Goal: Find specific page/section: Find specific page/section

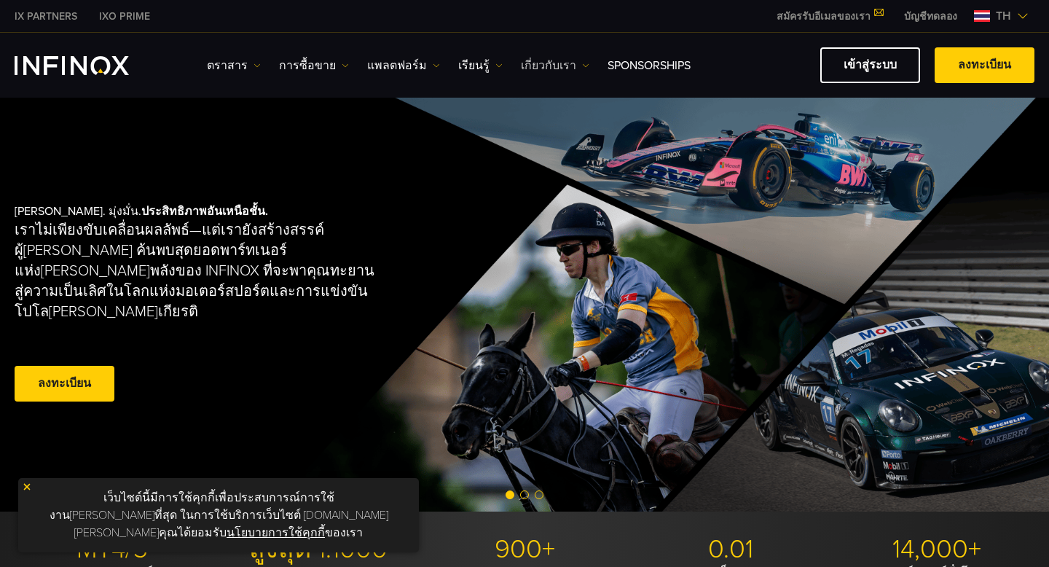
click at [536, 65] on link "เกี่ยวกับเรา" at bounding box center [555, 65] width 69 height 17
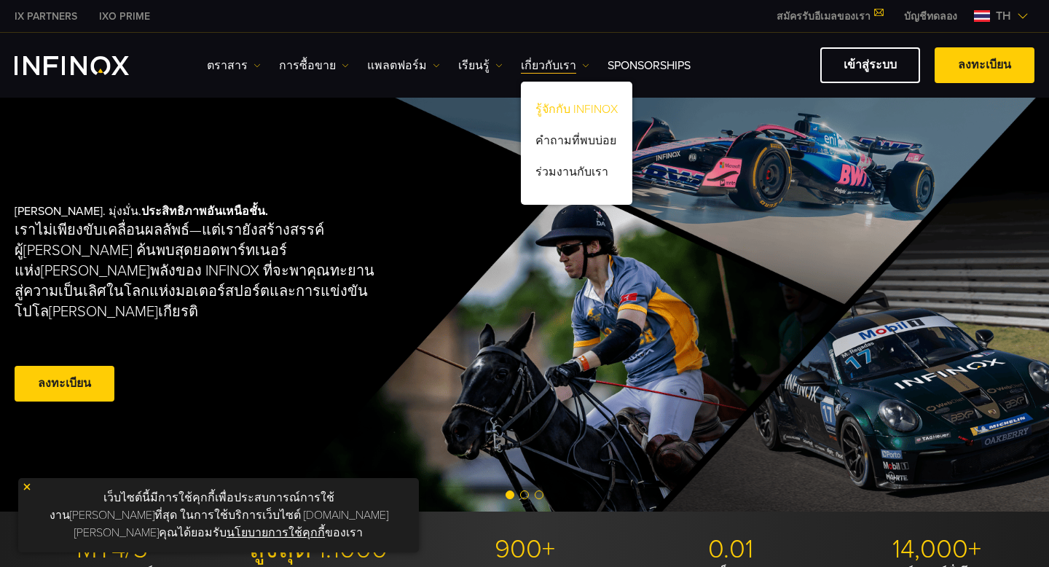
click at [549, 109] on link "รู้จักกับ INFINOX" at bounding box center [576, 111] width 111 height 31
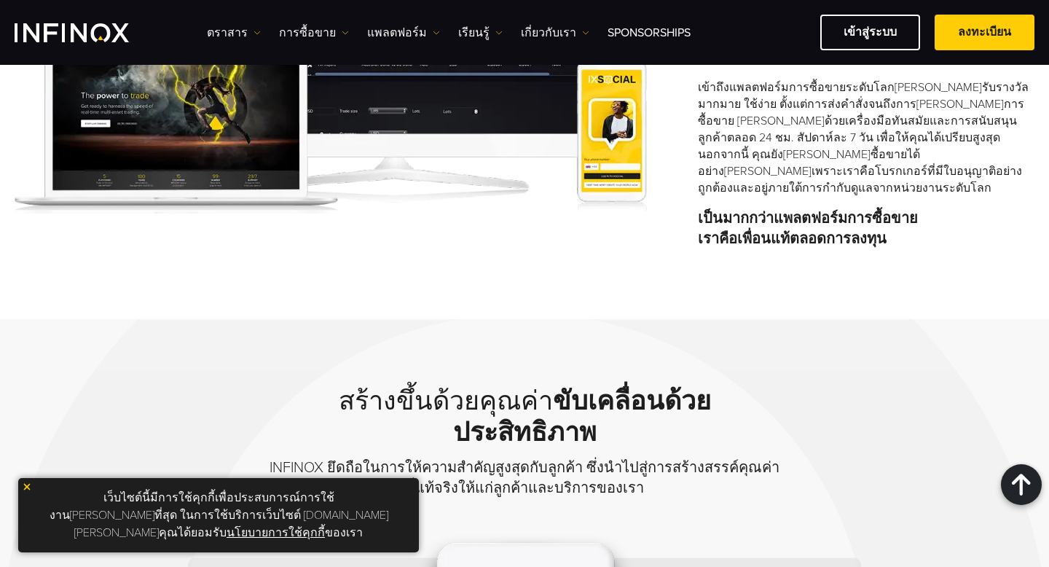
click at [541, 29] on link "เกี่ยวกับเรา" at bounding box center [555, 32] width 69 height 17
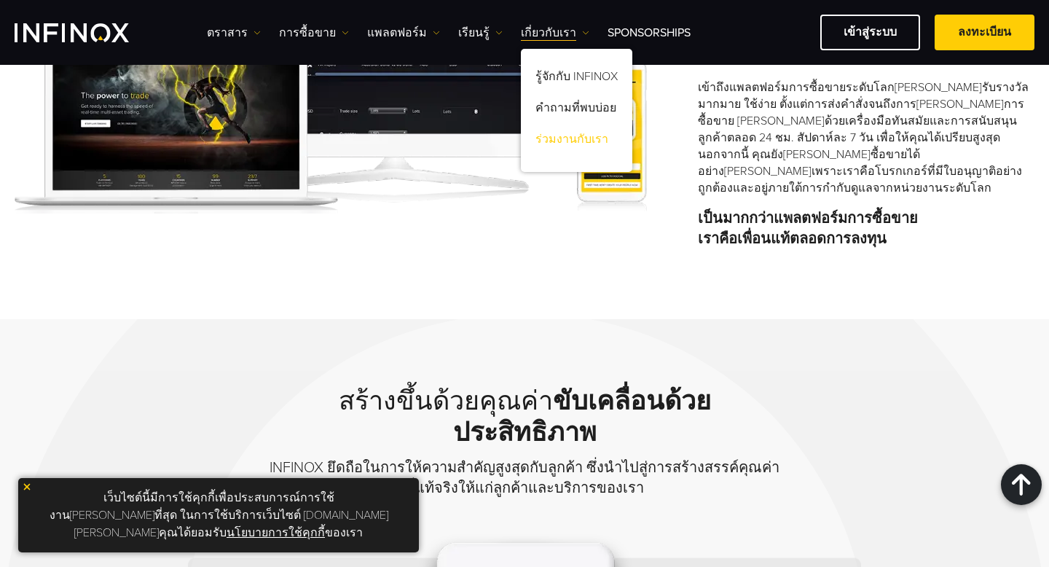
click at [561, 137] on link "ร่วมงานกับเรา" at bounding box center [576, 141] width 111 height 31
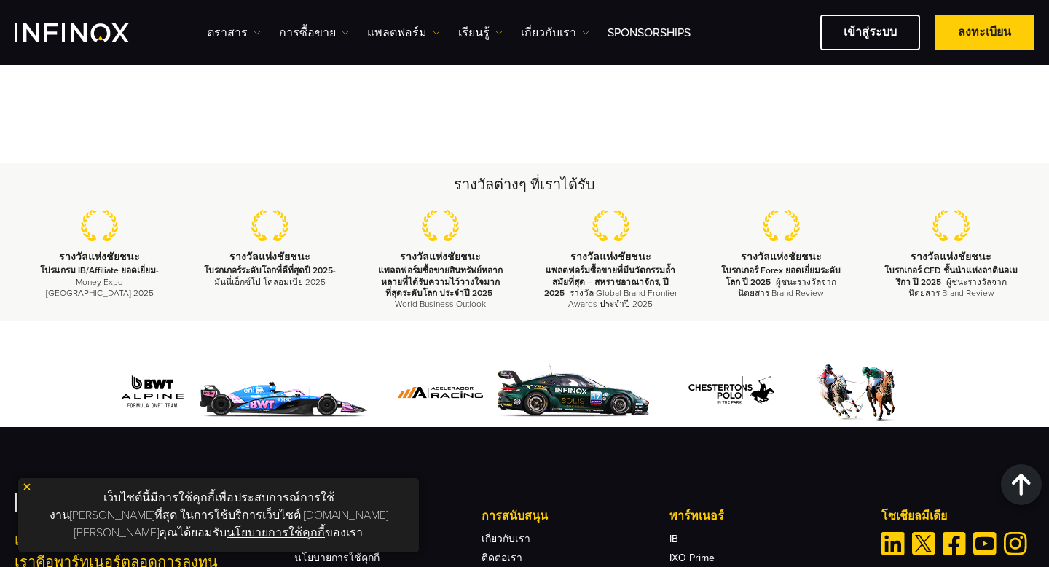
scroll to position [1986, 0]
